Goal: Navigation & Orientation: Find specific page/section

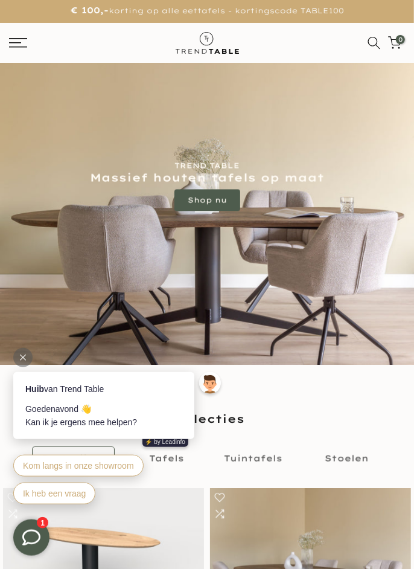
click at [17, 42] on rect at bounding box center [15, 42] width 12 height 1
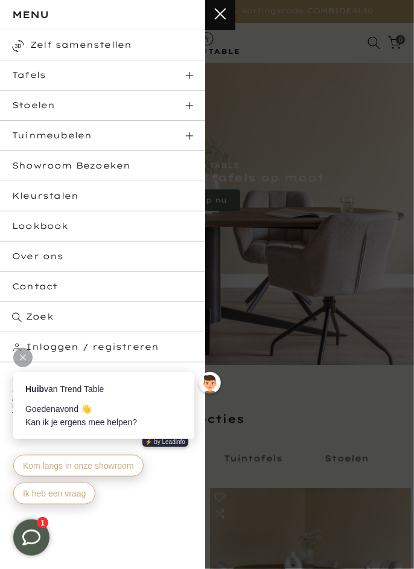
click at [186, 78] on span at bounding box center [189, 75] width 7 height 7
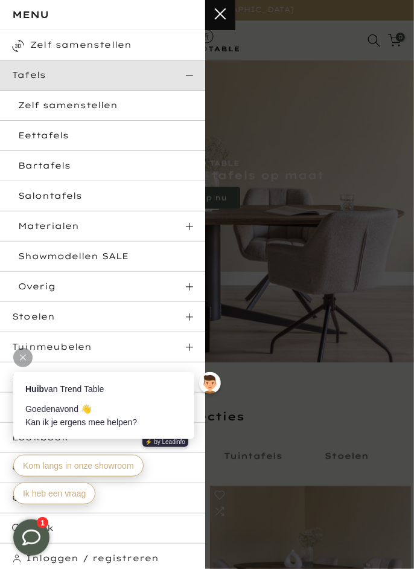
click at [68, 140] on link "Eettafels" at bounding box center [102, 136] width 205 height 30
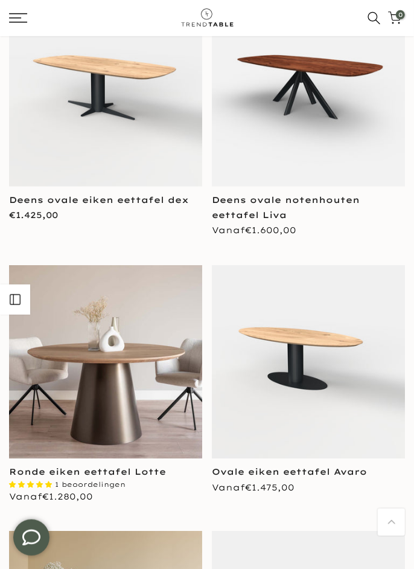
scroll to position [216, 0]
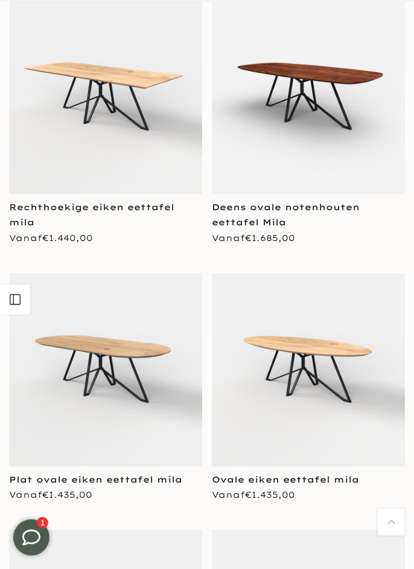
scroll to position [6391, 0]
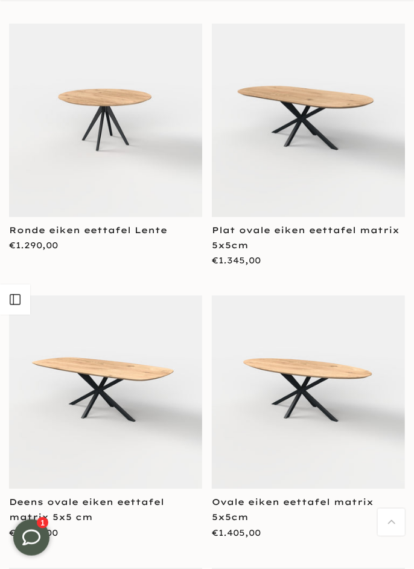
scroll to position [9526, 0]
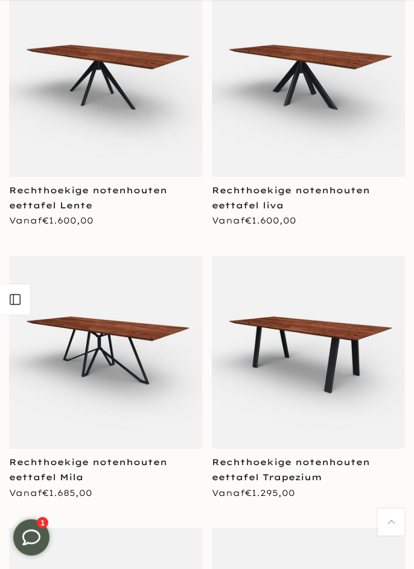
scroll to position [12895, 0]
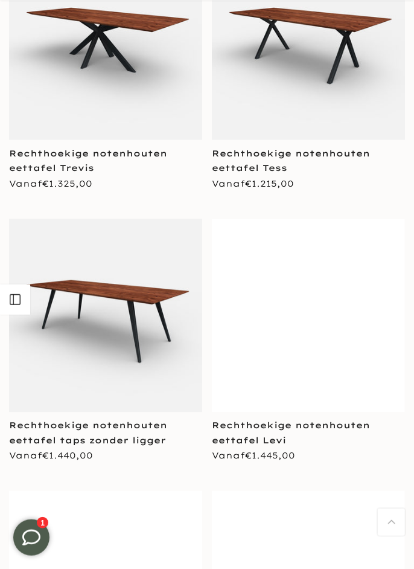
scroll to position [14634, 0]
